Goal: Task Accomplishment & Management: Manage account settings

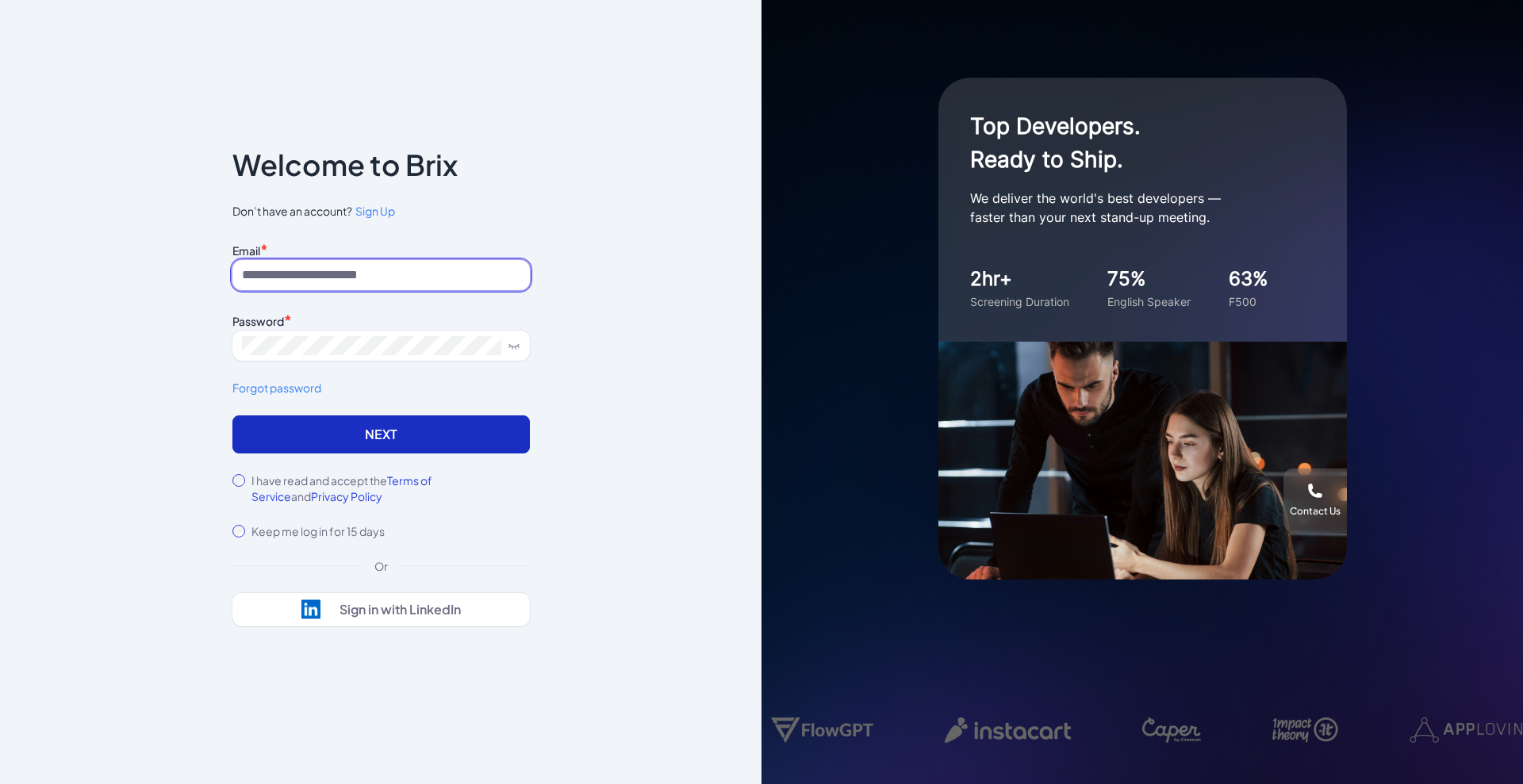
type input "**********"
click at [410, 430] on button "Next" at bounding box center [381, 435] width 298 height 38
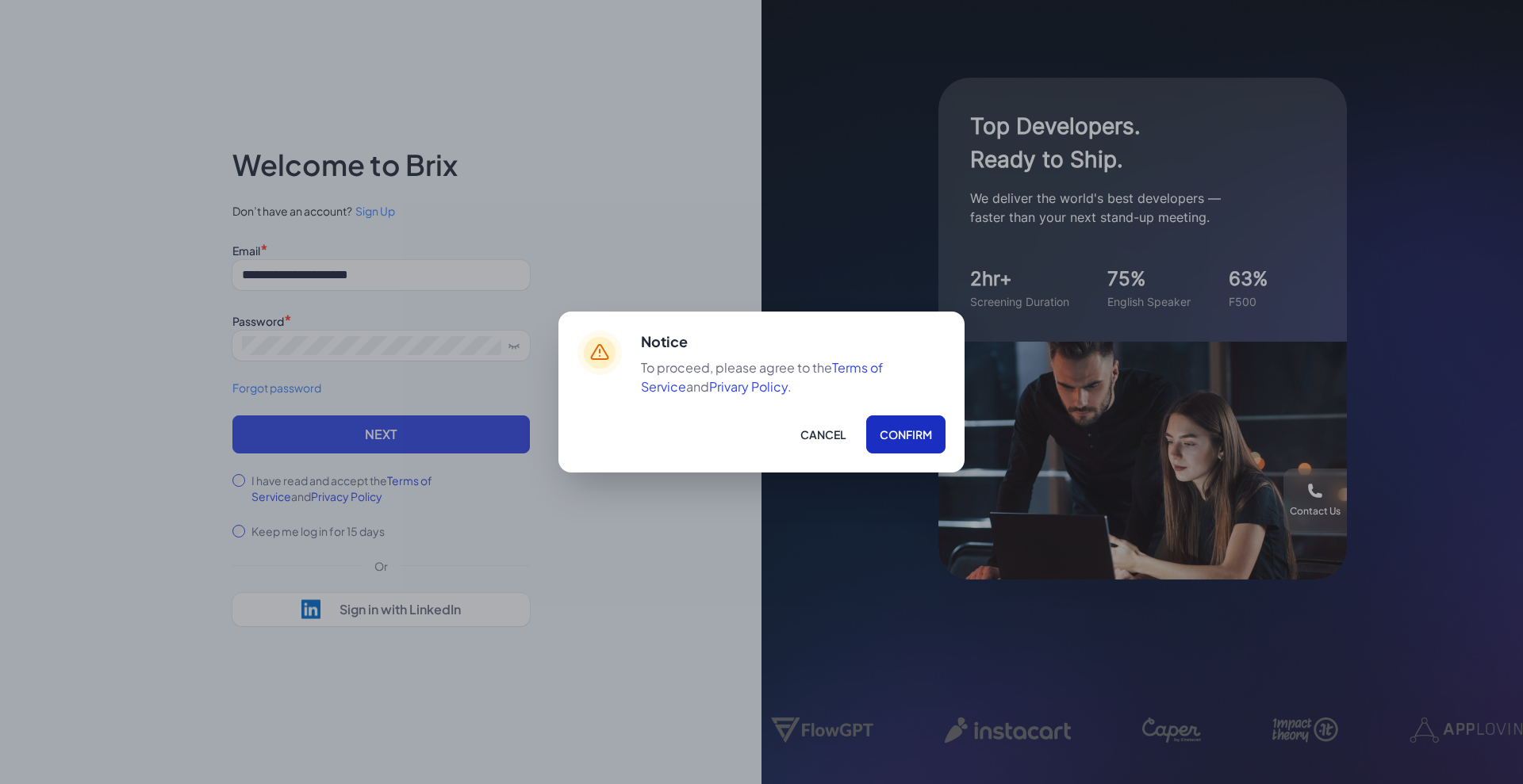
click at [913, 429] on button "Confirm" at bounding box center [906, 435] width 79 height 38
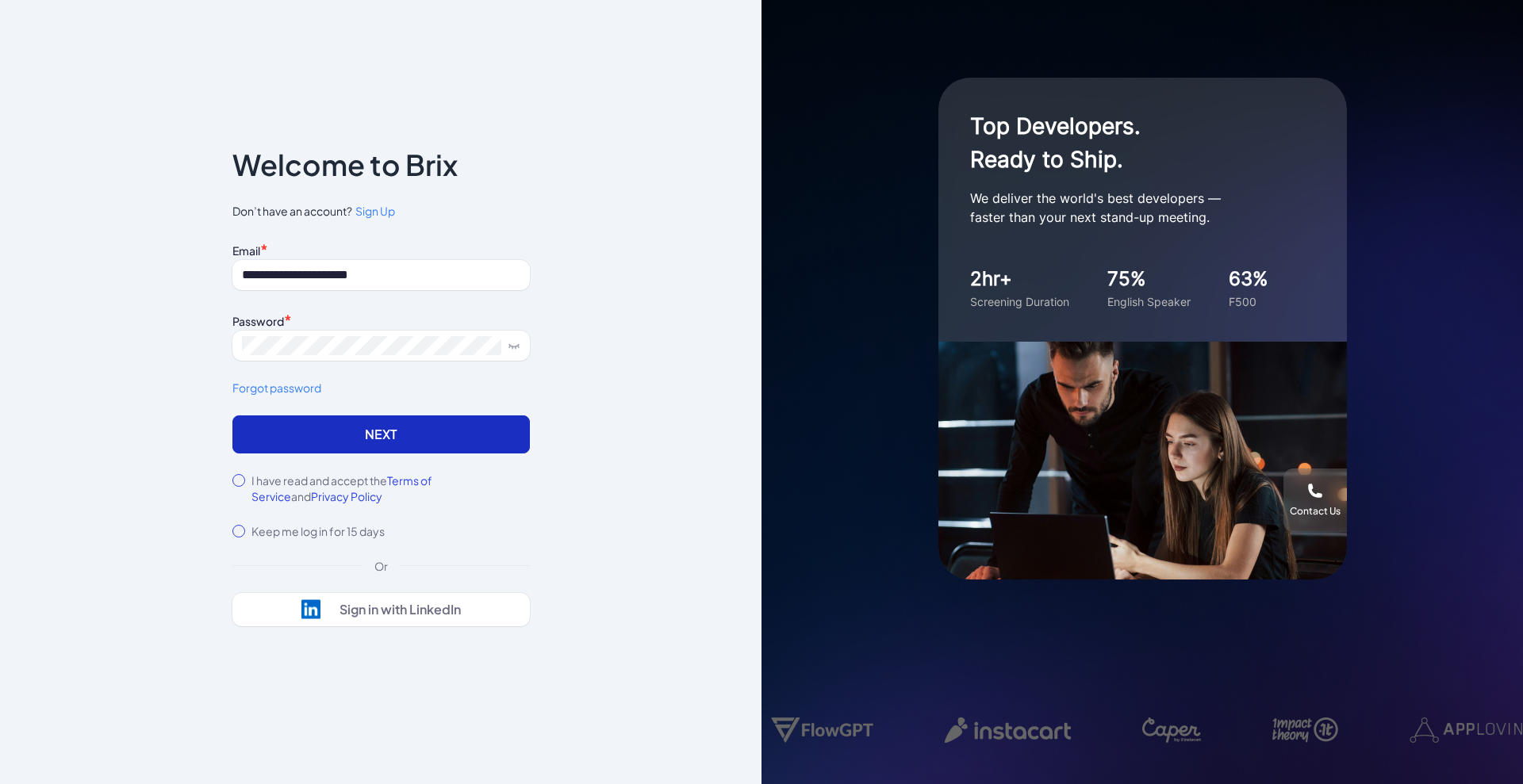
click at [412, 440] on button "Next" at bounding box center [381, 435] width 298 height 38
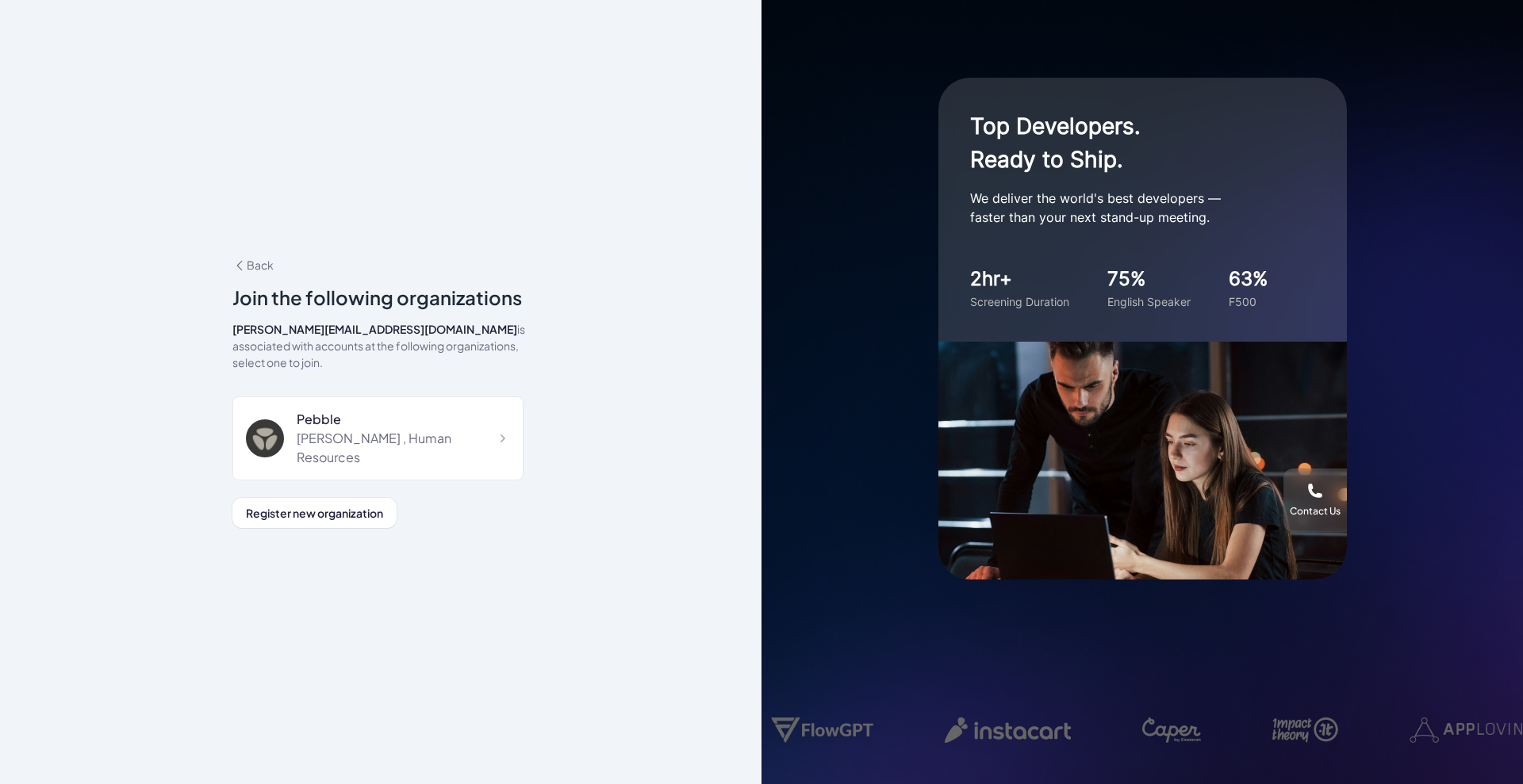
click at [412, 440] on div "shruthi , Human Resources" at bounding box center [403, 448] width 213 height 38
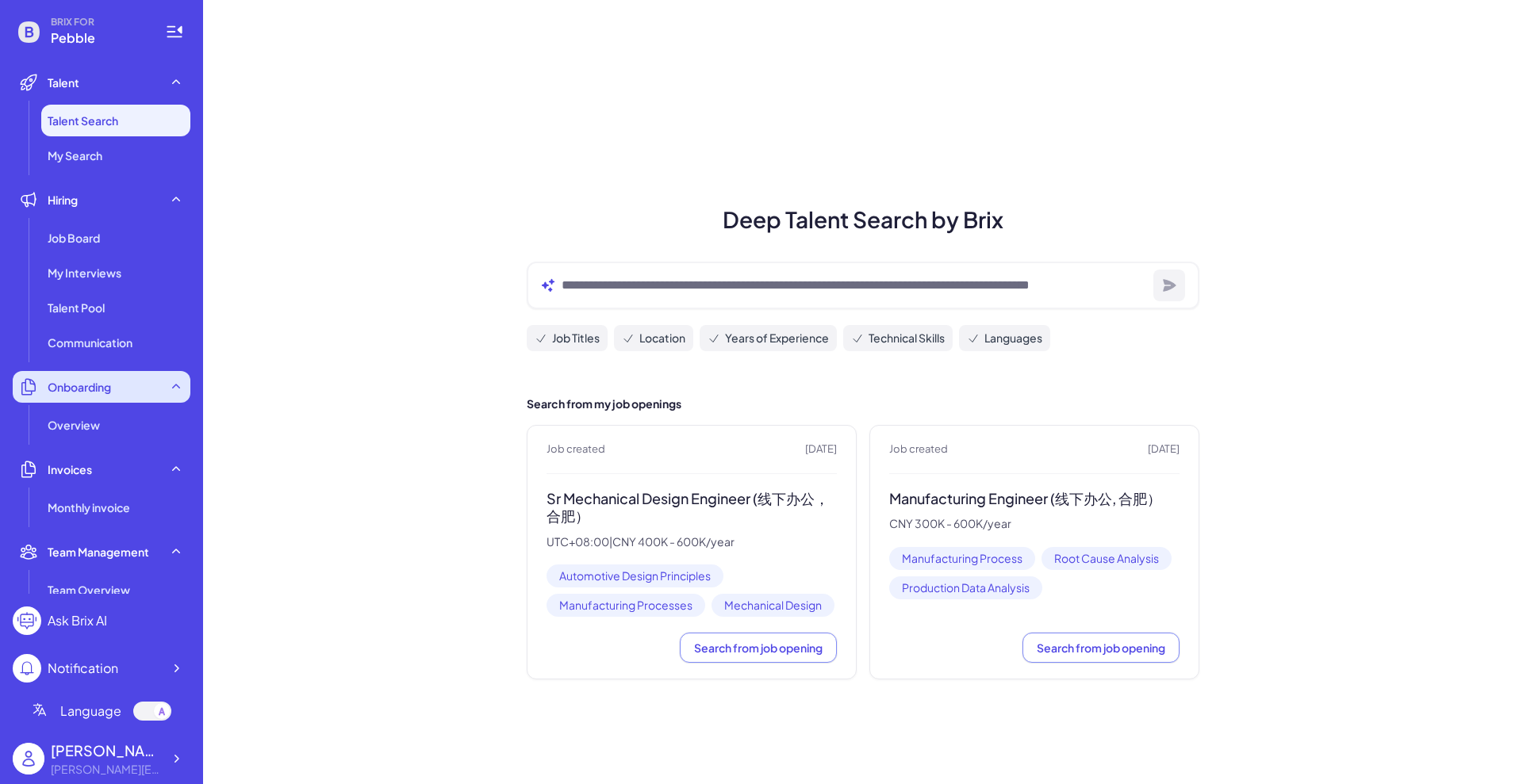
click at [98, 386] on span "Onboarding" at bounding box center [79, 386] width 64 height 16
click at [86, 393] on span "Onboarding" at bounding box center [79, 386] width 64 height 16
click at [79, 414] on div "Overview" at bounding box center [116, 424] width 149 height 32
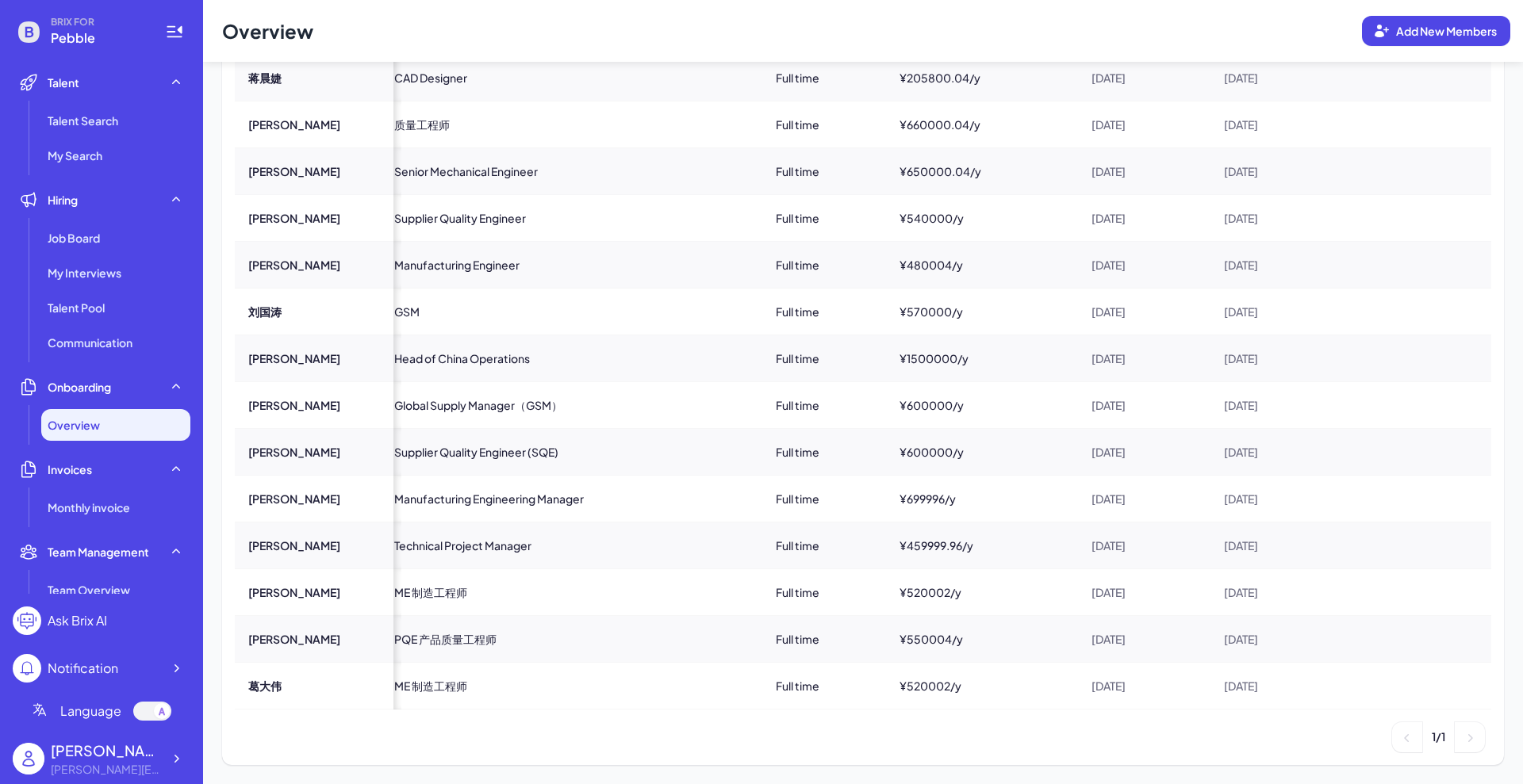
scroll to position [285, 0]
click at [941, 731] on div "1 / 1" at bounding box center [859, 737] width 1249 height 30
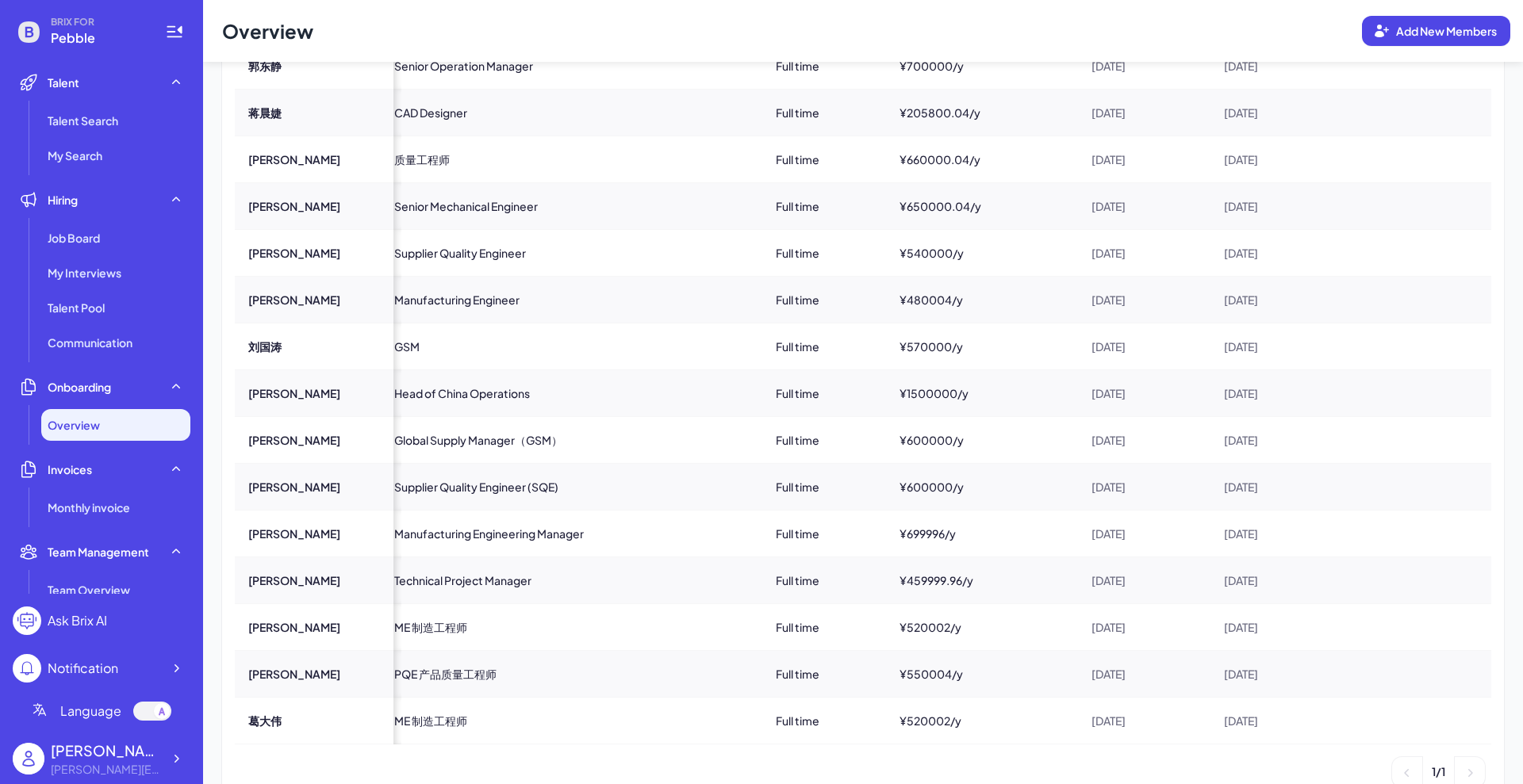
scroll to position [242, 0]
click at [713, 775] on div "1 / 1" at bounding box center [859, 771] width 1249 height 30
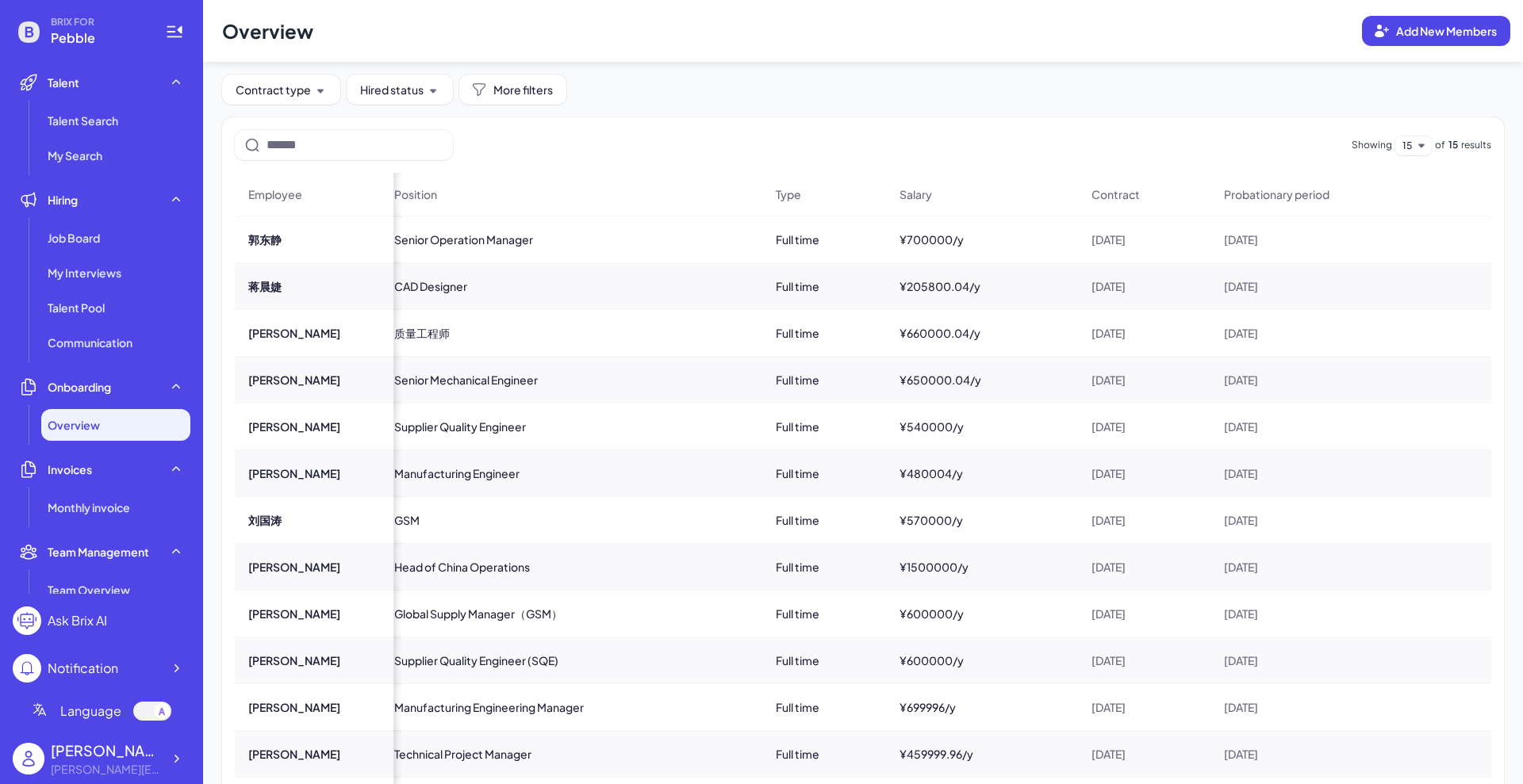
scroll to position [60, 0]
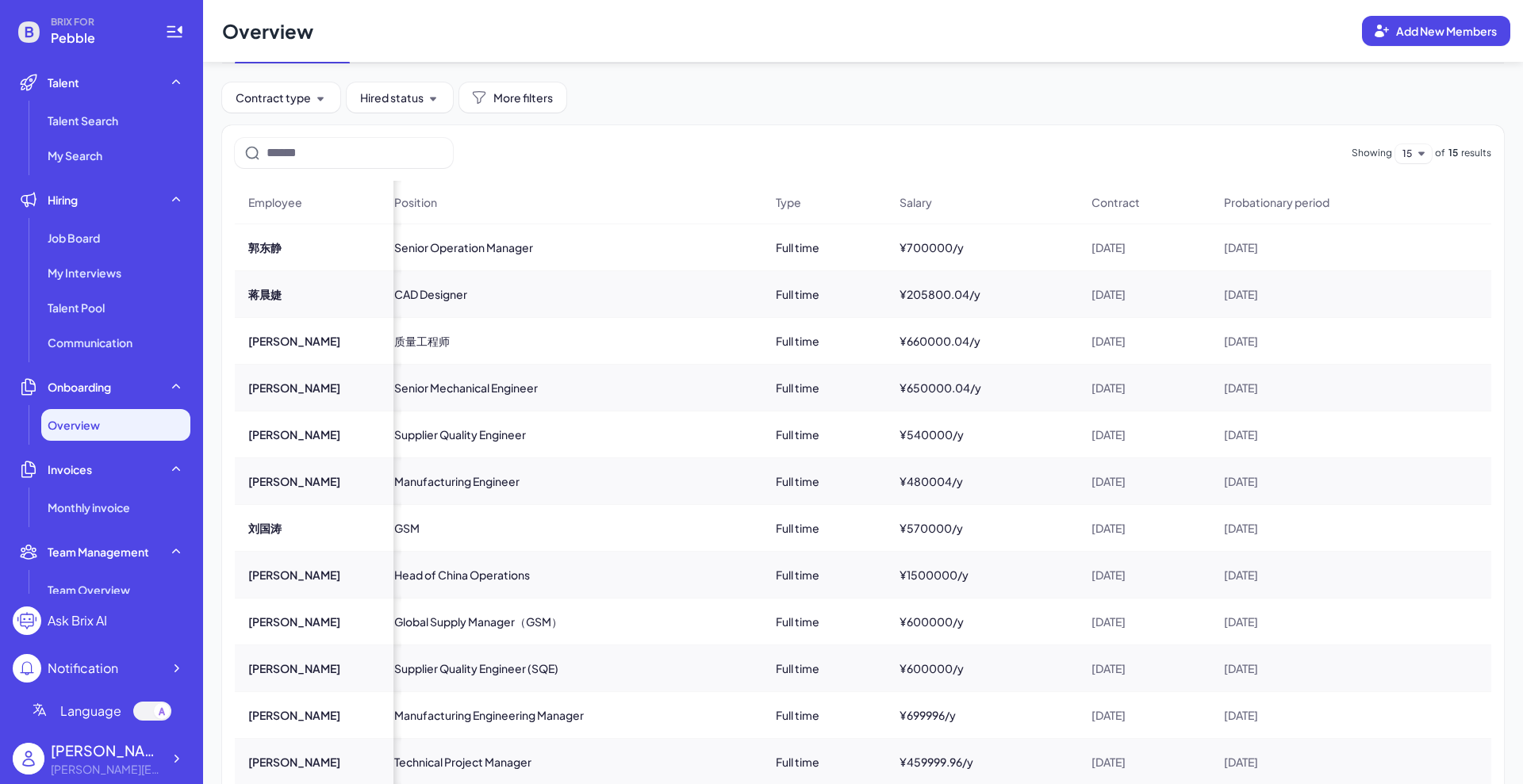
click at [486, 151] on div "Showing 15 of 15 results" at bounding box center [863, 153] width 1256 height 30
click at [480, 250] on span "Senior Operation Manager" at bounding box center [463, 248] width 139 height 16
click at [260, 255] on div "郭东静" at bounding box center [314, 247] width 157 height 44
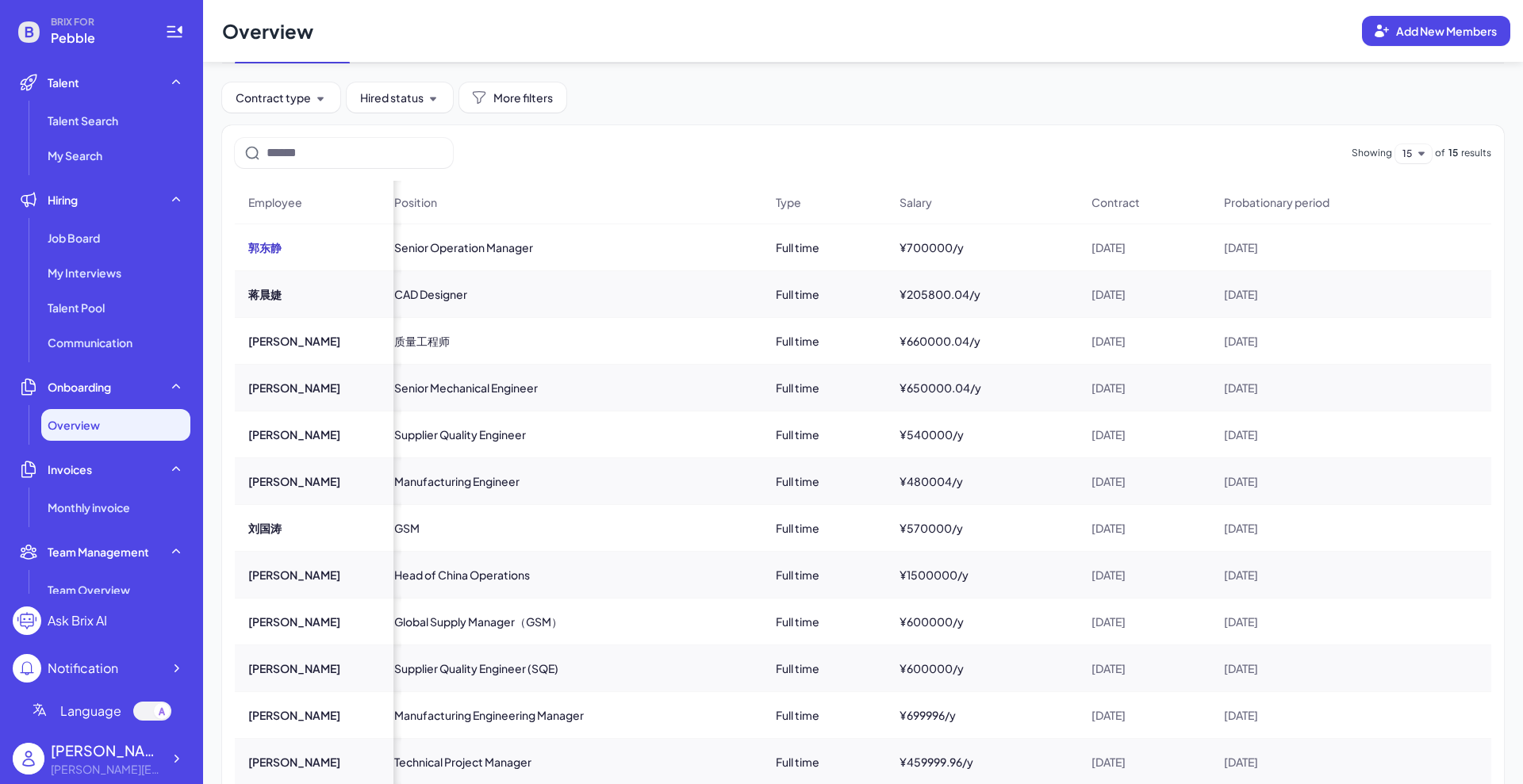
click at [261, 249] on button "郭东静" at bounding box center [265, 248] width 34 height 16
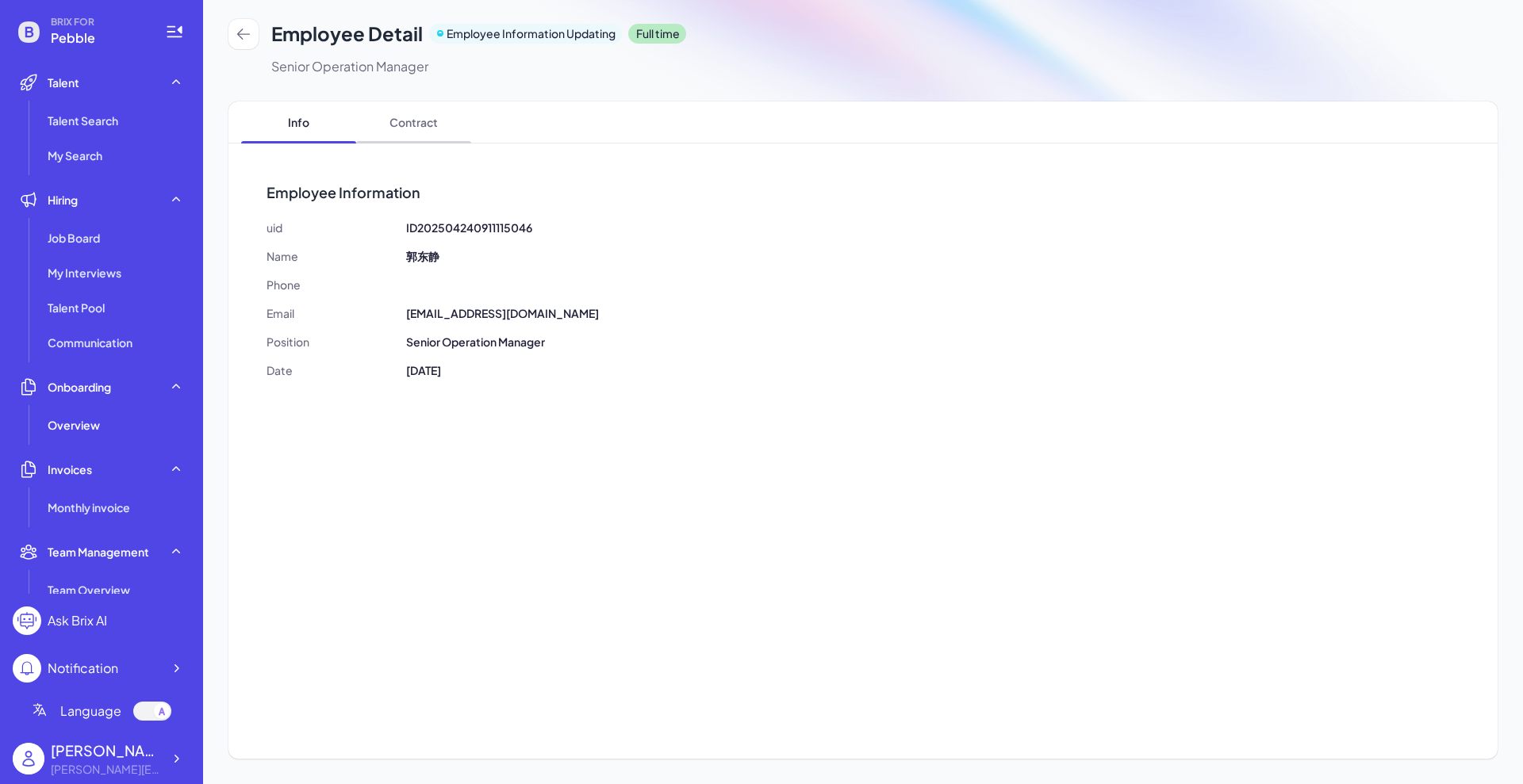
click at [426, 135] on span "Contract" at bounding box center [413, 122] width 115 height 41
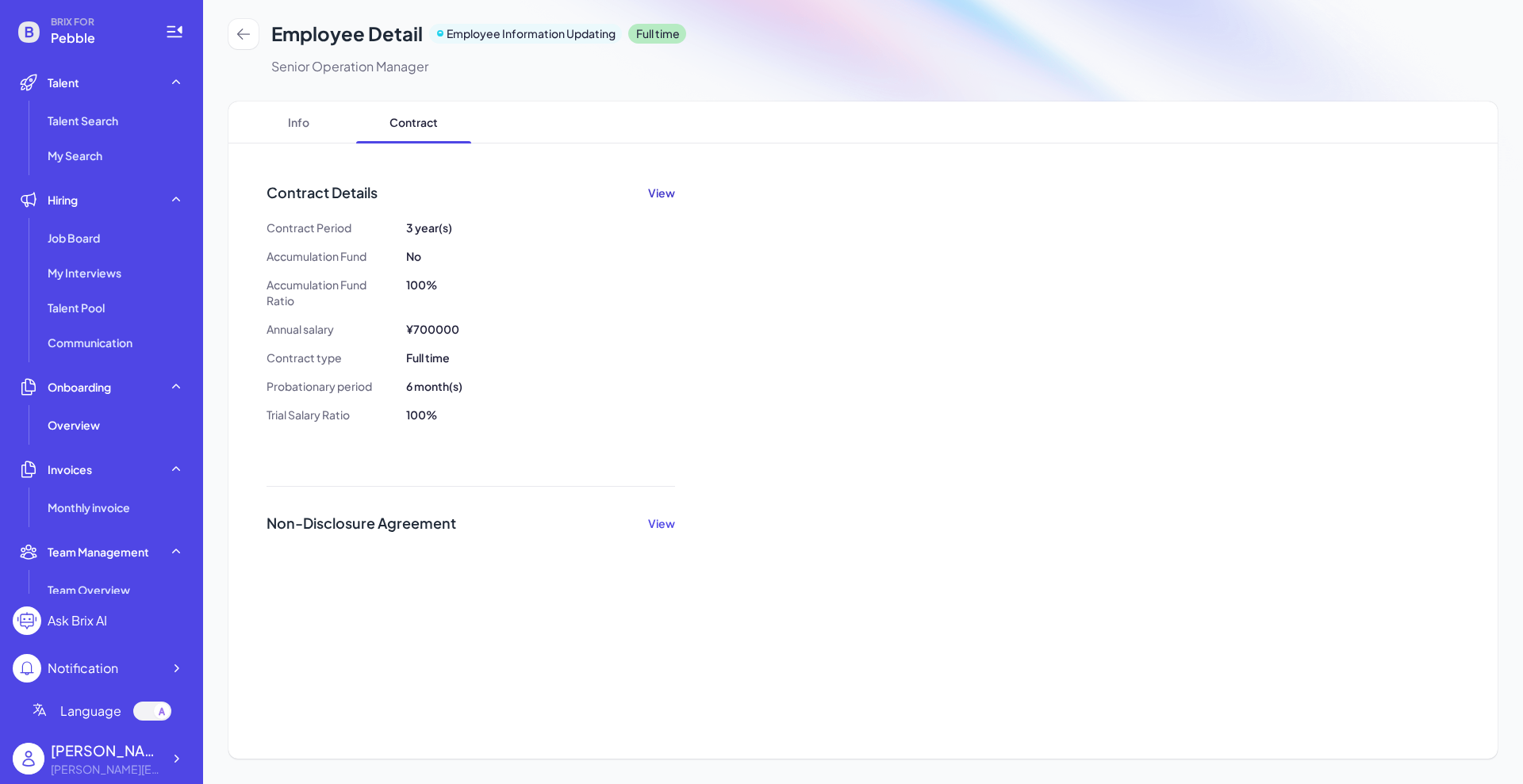
click at [664, 194] on button "View" at bounding box center [661, 192] width 27 height 16
click at [285, 127] on span "Info" at bounding box center [298, 122] width 115 height 41
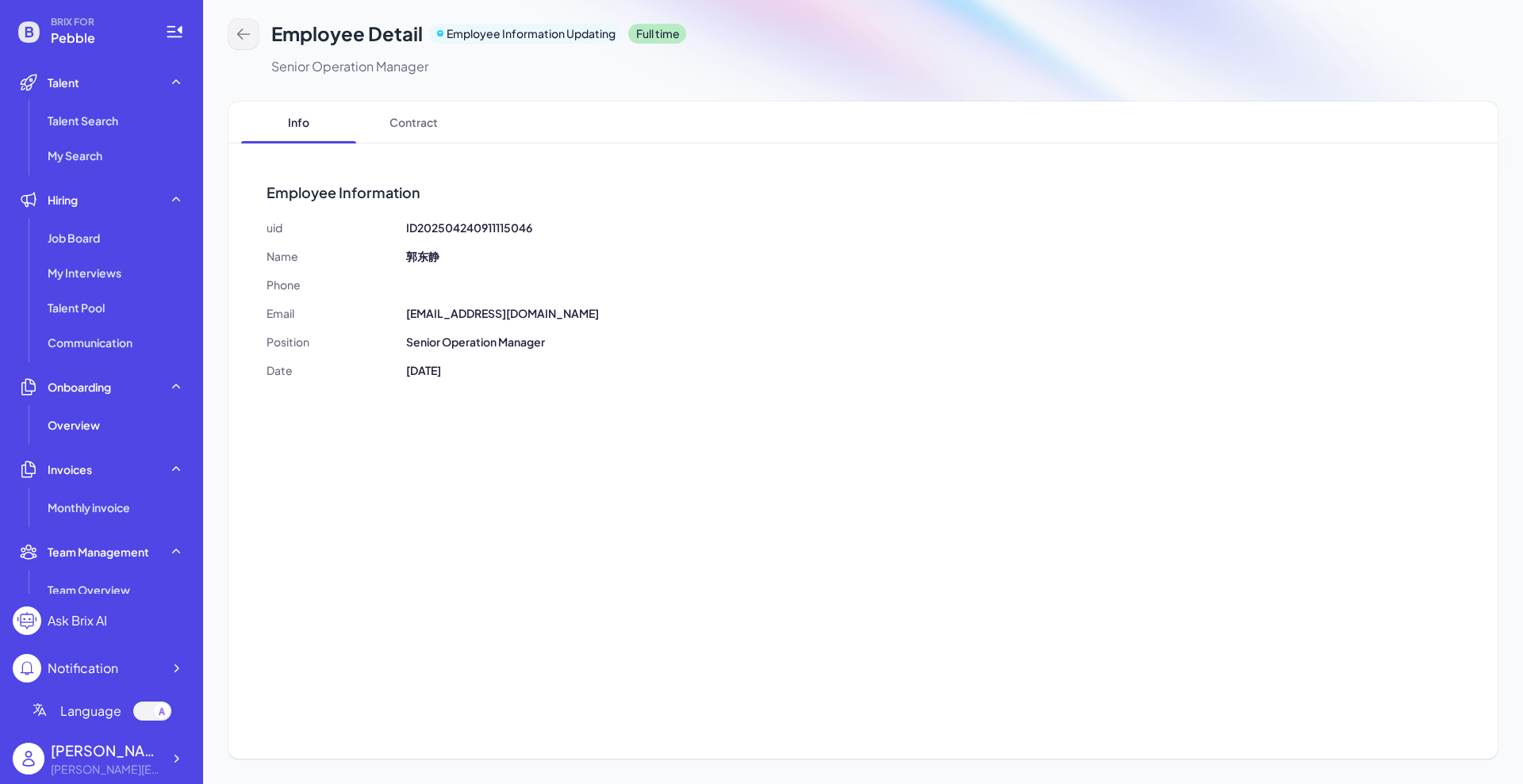
click at [249, 33] on icon at bounding box center [243, 34] width 16 height 16
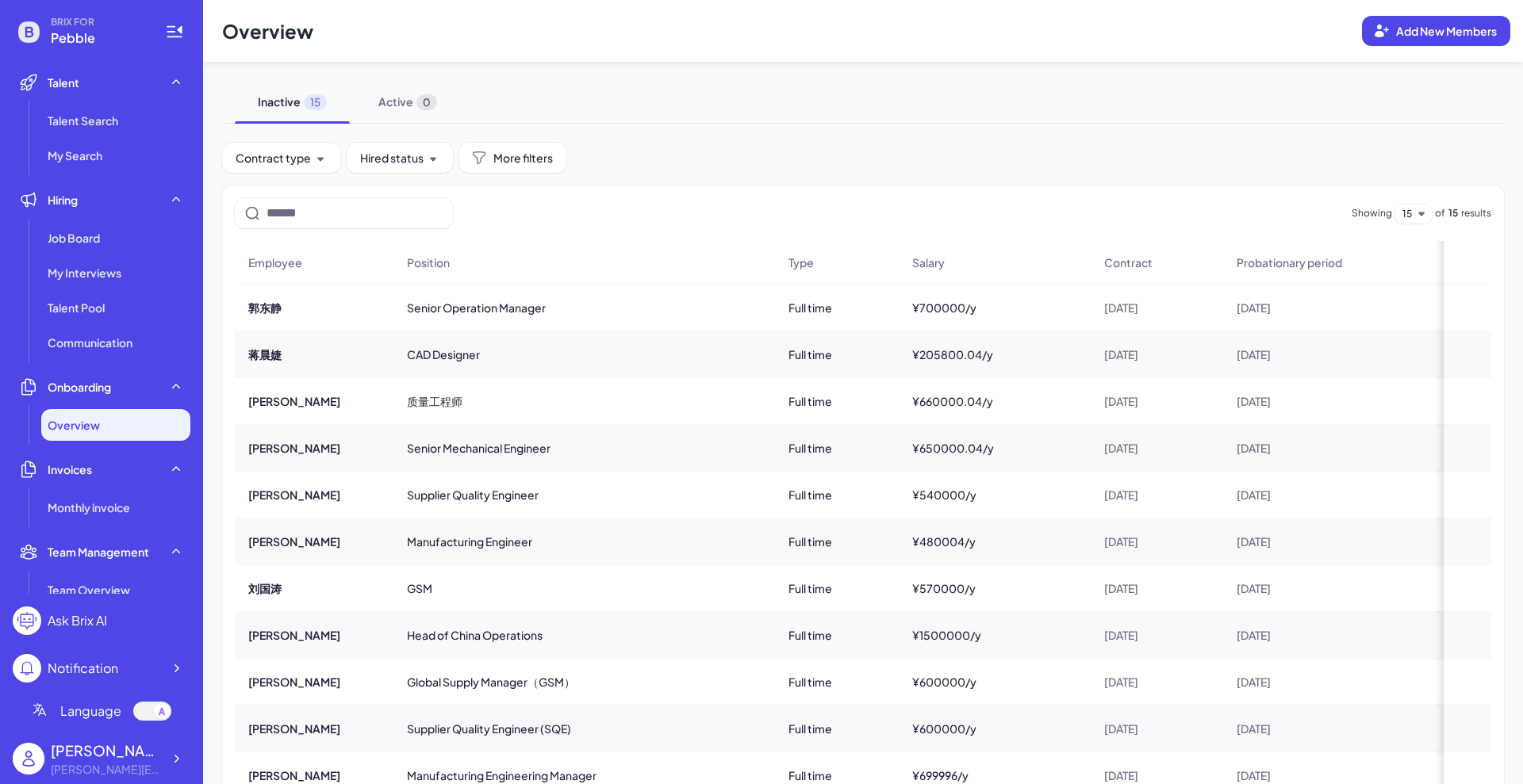
click at [429, 569] on div "GSM" at bounding box center [584, 587] width 380 height 44
click at [269, 588] on button "刘国涛" at bounding box center [265, 588] width 34 height 16
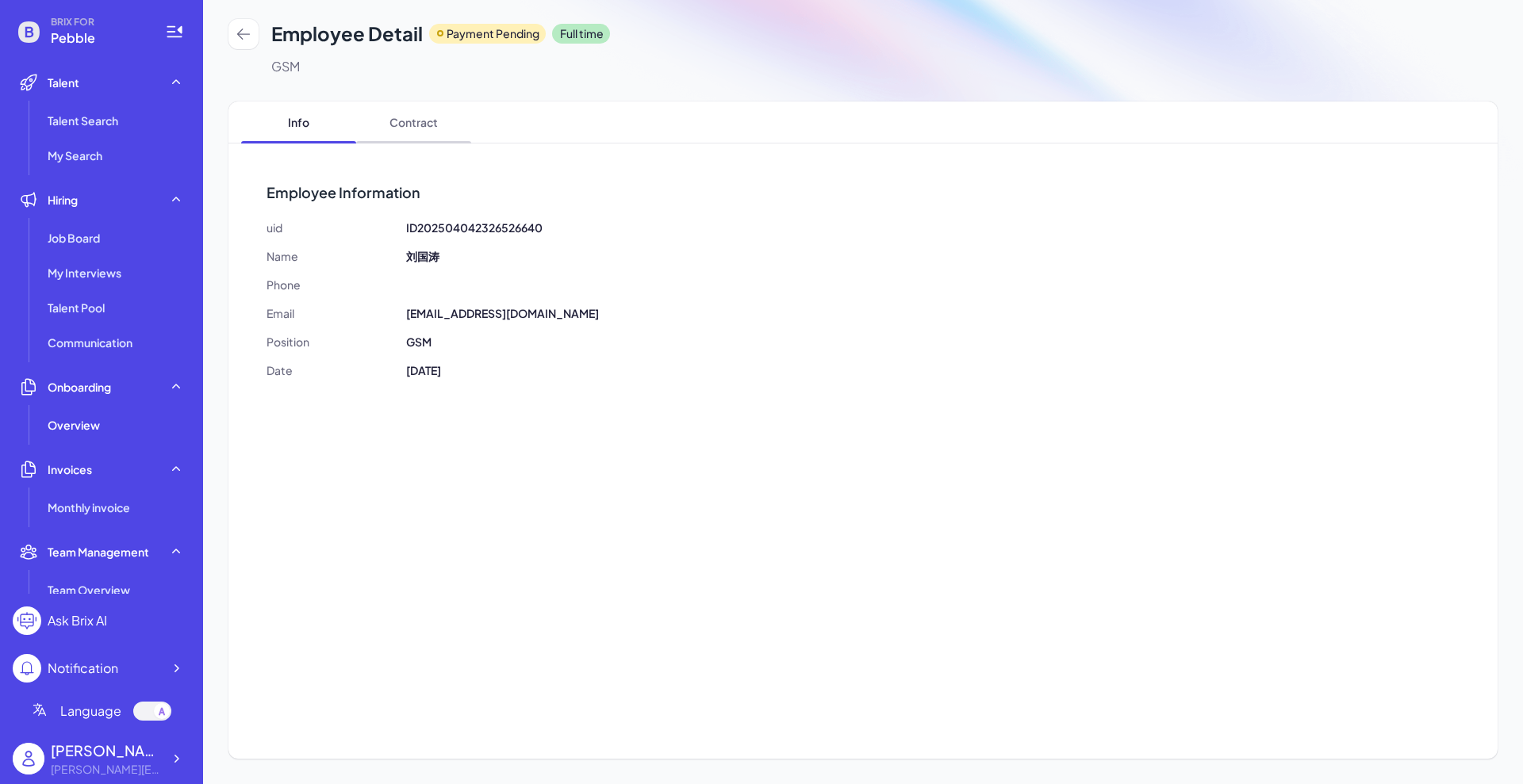
click at [418, 116] on span "Contract" at bounding box center [413, 122] width 115 height 41
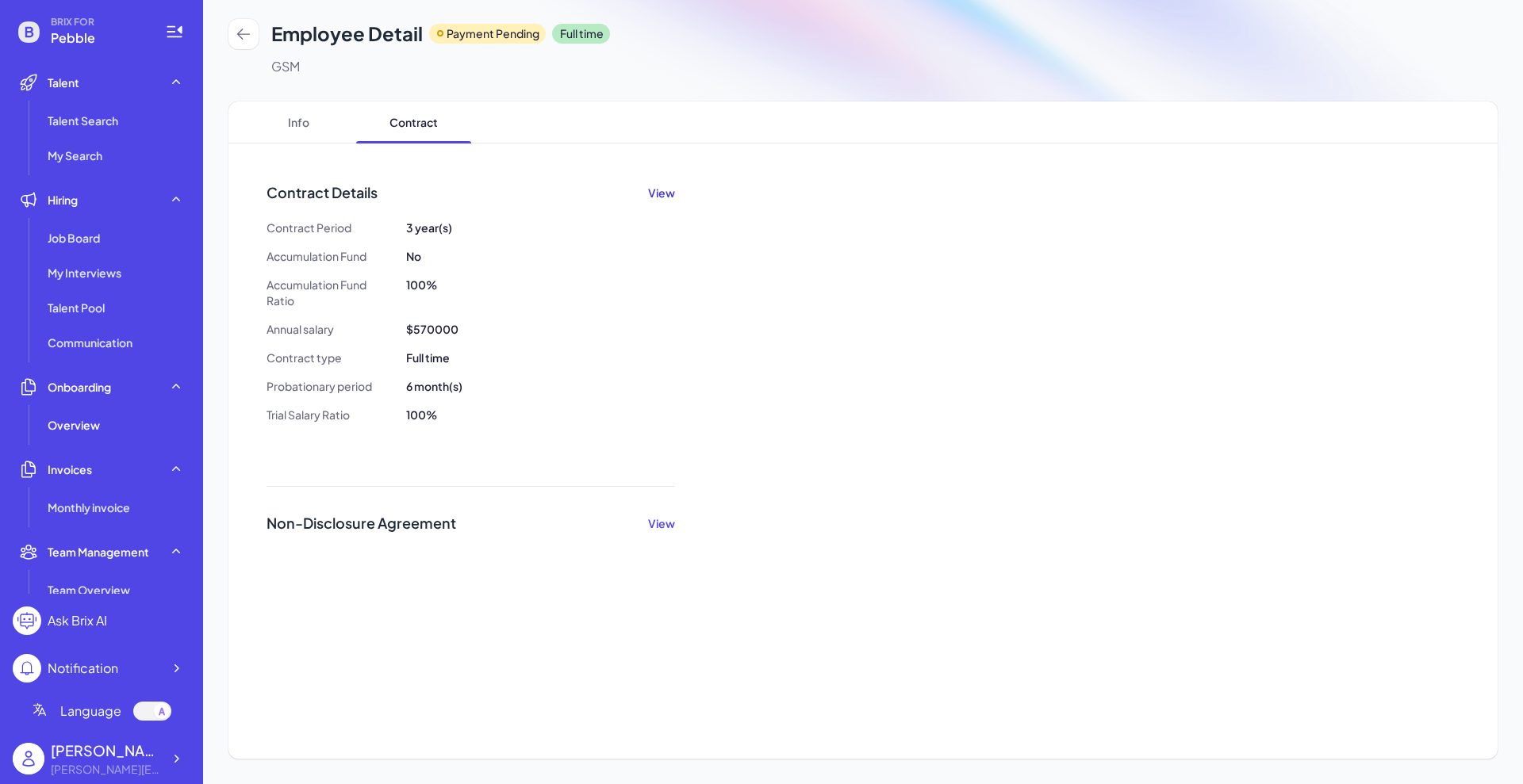
click at [659, 185] on button "View" at bounding box center [661, 192] width 27 height 16
